Goal: Task Accomplishment & Management: Use online tool/utility

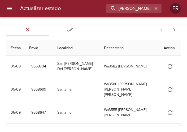
type input "[PERSON_NAME]"
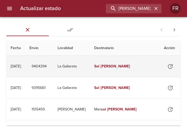
click at [134, 69] on td "Sol Cabrera" at bounding box center [125, 66] width 70 height 21
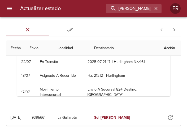
click at [118, 48] on th "Destinatario" at bounding box center [125, 48] width 70 height 15
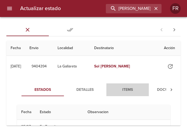
click at [139, 88] on span "Items" at bounding box center [128, 90] width 36 height 7
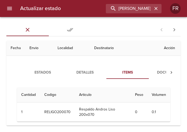
scroll to position [27, 0]
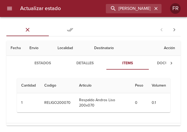
click at [159, 65] on span "Documentos" at bounding box center [170, 63] width 36 height 7
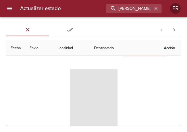
scroll to position [53, 0]
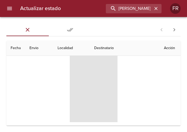
click at [93, 87] on span "Tabla de envíos del cliente" at bounding box center [94, 89] width 48 height 66
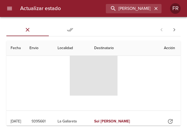
click at [93, 87] on span "Tabla de envíos del cliente" at bounding box center [94, 62] width 48 height 66
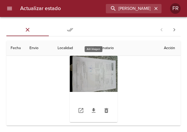
drag, startPoint x: 93, startPoint y: 87, endPoint x: 71, endPoint y: 80, distance: 22.9
click at [71, 80] on div "Tabla de envíos del cliente" at bounding box center [94, 89] width 48 height 66
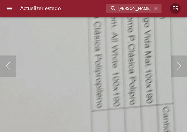
click at [3, 0] on body "Actualizar estado SOL CABRERA FR Sin Entregar Entregadas 1 - 25 de 2.623 Fecha …" at bounding box center [93, 0] width 187 height 0
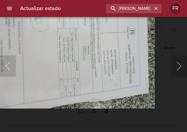
click at [91, 79] on img "Lightbox" at bounding box center [50, 29] width 211 height 159
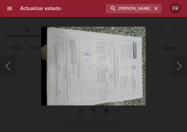
click at [16, 9] on div "Actualizar estado SOL CABRERA FR" at bounding box center [93, 8] width 187 height 17
click at [12, 57] on button "Anterior" at bounding box center [8, 66] width 16 height 21
click at [34, 36] on div "Lightbox" at bounding box center [93, 66] width 187 height 132
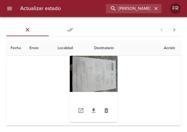
click at [27, 26] on button "Sin Entregar" at bounding box center [27, 29] width 43 height 13
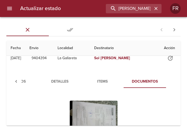
scroll to position [0, 0]
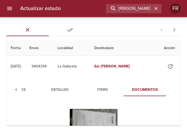
click at [13, 5] on button "menu" at bounding box center [9, 8] width 13 height 13
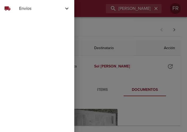
click at [32, 9] on span "Envíos" at bounding box center [41, 8] width 45 height 6
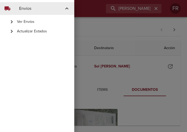
click at [32, 18] on div "Ver Envíos" at bounding box center [37, 22] width 74 height 10
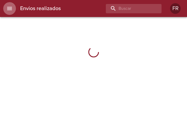
click at [10, 6] on icon "menu" at bounding box center [9, 8] width 6 height 6
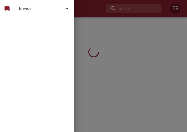
click at [26, 9] on span "Envíos" at bounding box center [41, 8] width 45 height 6
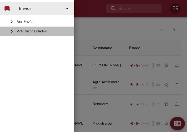
click at [29, 29] on span "Actualizar Estados" at bounding box center [43, 31] width 53 height 5
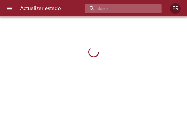
click at [135, 9] on input "buscar" at bounding box center [119, 8] width 68 height 9
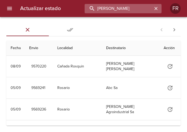
type input "SOL CABRERA"
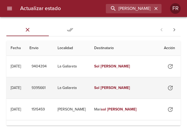
click at [90, 86] on td "La Gallareta" at bounding box center [71, 87] width 37 height 21
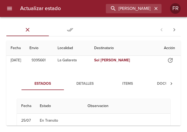
scroll to position [53, 0]
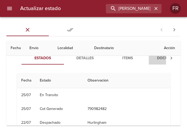
click at [157, 61] on span "Documentos" at bounding box center [170, 58] width 36 height 7
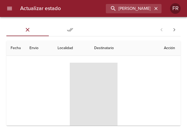
scroll to position [80, 0]
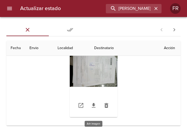
click at [105, 82] on div "Tabla de envíos del cliente" at bounding box center [94, 84] width 48 height 66
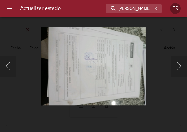
click at [64, 69] on img "Lightbox" at bounding box center [93, 66] width 105 height 79
click at [91, 71] on img "Lightbox" at bounding box center [93, 66] width 105 height 79
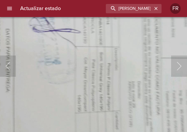
click at [93, 96] on img "Lightbox" at bounding box center [68, 58] width 423 height 319
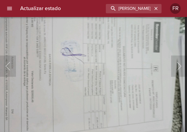
click at [57, 101] on img "Lightbox" at bounding box center [80, 69] width 211 height 159
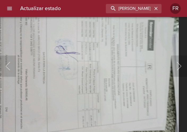
click at [14, 10] on button "menu" at bounding box center [9, 8] width 13 height 13
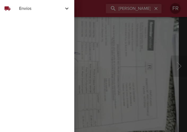
click at [129, 15] on div at bounding box center [93, 66] width 187 height 132
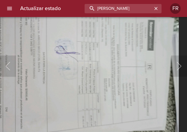
click at [131, 11] on input "SOL CABRERA" at bounding box center [119, 8] width 68 height 9
click at [18, 65] on img "Lightbox" at bounding box center [74, 67] width 211 height 159
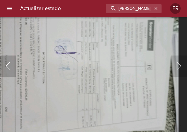
click at [12, 64] on button "Anterior" at bounding box center [8, 66] width 16 height 21
click at [46, 59] on img "Lightbox" at bounding box center [73, 67] width 211 height 159
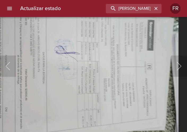
click at [28, 17] on img "Lightbox" at bounding box center [73, 67] width 211 height 159
click at [32, 12] on h6 "Actualizar estado" at bounding box center [40, 8] width 41 height 9
click at [52, 52] on img "Lightbox" at bounding box center [73, 67] width 211 height 159
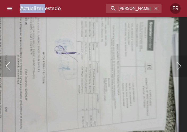
click at [15, 65] on button "Anterior" at bounding box center [8, 66] width 16 height 21
click at [12, 65] on button "Anterior" at bounding box center [8, 66] width 16 height 21
click at [89, 81] on img "Lightbox" at bounding box center [73, 67] width 211 height 159
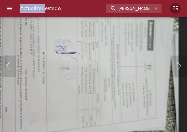
click at [105, 50] on img "Lightbox" at bounding box center [73, 67] width 211 height 159
click at [161, 49] on img "Lightbox" at bounding box center [73, 67] width 211 height 159
click at [9, 5] on button "menu" at bounding box center [9, 8] width 13 height 13
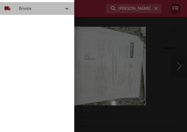
click at [31, 8] on span "Envíos" at bounding box center [41, 8] width 45 height 6
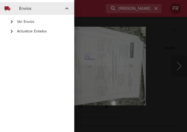
click at [28, 30] on span "Actualizar Estados" at bounding box center [43, 31] width 53 height 5
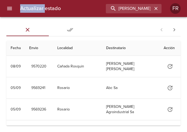
scroll to position [0, 0]
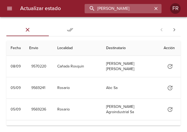
click at [132, 12] on input "SOL CABRERA" at bounding box center [119, 8] width 68 height 9
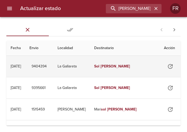
click at [102, 72] on td "Sol Cabrera" at bounding box center [125, 66] width 70 height 21
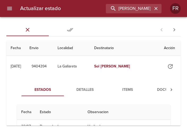
click at [86, 87] on span "Detalles" at bounding box center [85, 90] width 36 height 7
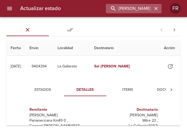
click at [157, 8] on icon "button" at bounding box center [156, 8] width 5 height 5
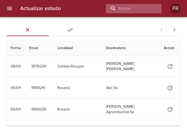
click at [157, 8] on div at bounding box center [134, 8] width 56 height 9
type input "9404394"
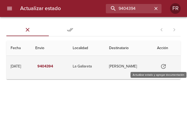
click at [162, 67] on icon "Tabla de envíos del cliente" at bounding box center [163, 66] width 5 height 5
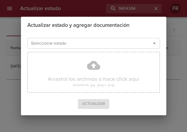
click at [151, 45] on div at bounding box center [151, 43] width 14 height 7
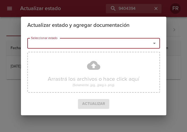
click at [152, 45] on icon "Abrir" at bounding box center [155, 43] width 6 height 6
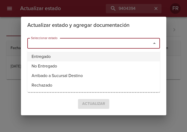
click at [79, 53] on li "Entregado" at bounding box center [93, 57] width 133 height 10
type input "Entregado"
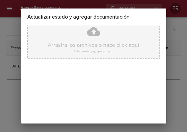
scroll to position [76, 0]
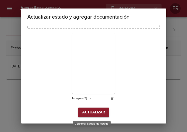
click at [92, 109] on button "Actualizar" at bounding box center [93, 113] width 31 height 10
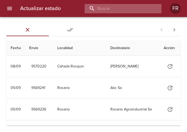
click at [122, 8] on input "buscar" at bounding box center [119, 8] width 68 height 9
type input "9395661"
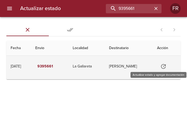
click at [167, 65] on icon "Tabla de envíos del cliente" at bounding box center [164, 66] width 6 height 6
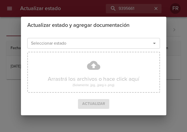
click at [156, 43] on icon "Abrir" at bounding box center [155, 43] width 6 height 6
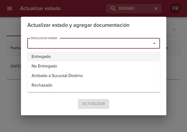
click at [61, 59] on li "Entregado" at bounding box center [93, 57] width 133 height 10
type input "Entregado"
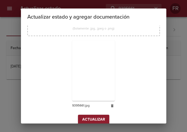
scroll to position [76, 0]
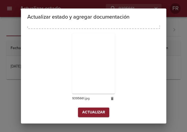
click at [88, 113] on span "Actualizar" at bounding box center [93, 112] width 23 height 7
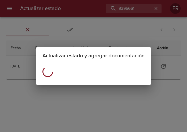
scroll to position [0, 0]
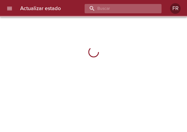
click at [141, 6] on input "buscar" at bounding box center [119, 8] width 68 height 9
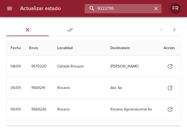
type input "9323795"
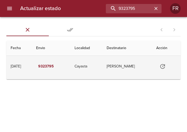
click at [165, 66] on icon "Tabla de envíos del cliente" at bounding box center [163, 66] width 5 height 5
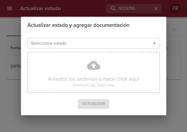
click at [158, 44] on button "Abrir" at bounding box center [154, 43] width 7 height 7
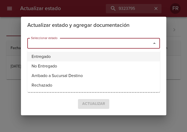
click at [95, 54] on li "Entregado" at bounding box center [93, 57] width 133 height 10
type input "Entregado"
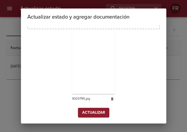
scroll to position [76, 0]
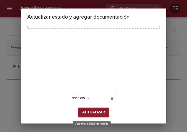
click at [86, 114] on span "Actualizar" at bounding box center [93, 112] width 23 height 7
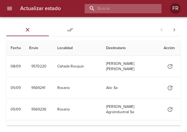
click at [125, 9] on input "buscar" at bounding box center [119, 8] width 68 height 9
type input "9418446"
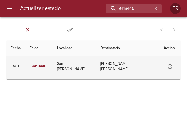
click at [167, 67] on icon "Tabla de envíos del cliente" at bounding box center [170, 66] width 6 height 6
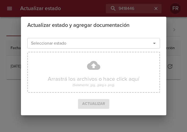
drag, startPoint x: 156, startPoint y: 43, endPoint x: 153, endPoint y: 44, distance: 3.7
click at [156, 43] on icon "Abrir" at bounding box center [155, 43] width 6 height 6
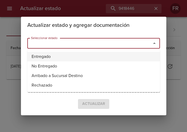
click at [84, 60] on li "Entregado" at bounding box center [93, 57] width 133 height 10
type input "Entregado"
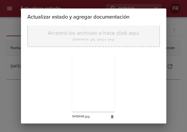
scroll to position [76, 0]
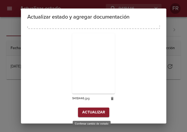
click at [98, 112] on span "Actualizar" at bounding box center [93, 112] width 23 height 7
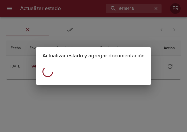
scroll to position [0, 0]
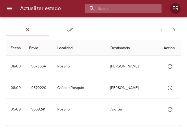
click at [142, 10] on input "buscar" at bounding box center [119, 8] width 68 height 9
type input "9337245"
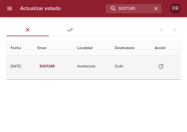
click at [161, 67] on icon "Tabla de envíos del cliente" at bounding box center [161, 66] width 5 height 5
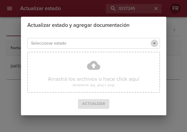
click at [155, 42] on icon "Abrir" at bounding box center [155, 43] width 6 height 6
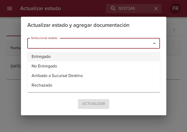
click at [65, 57] on li "Entregado" at bounding box center [93, 57] width 133 height 10
type input "Entregado"
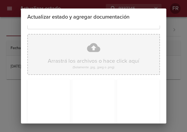
scroll to position [76, 0]
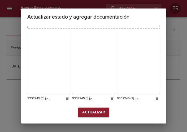
click at [83, 116] on button "Actualizar" at bounding box center [93, 113] width 31 height 10
